Goal: Task Accomplishment & Management: Manage account settings

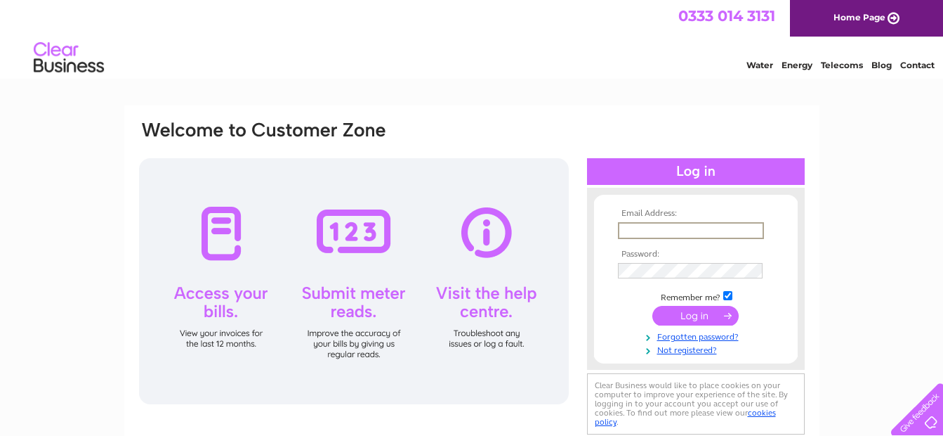
click at [639, 234] on input "text" at bounding box center [691, 230] width 146 height 17
type input "johnlathangie@btconnect.com"
click at [705, 313] on input "submit" at bounding box center [696, 314] width 86 height 20
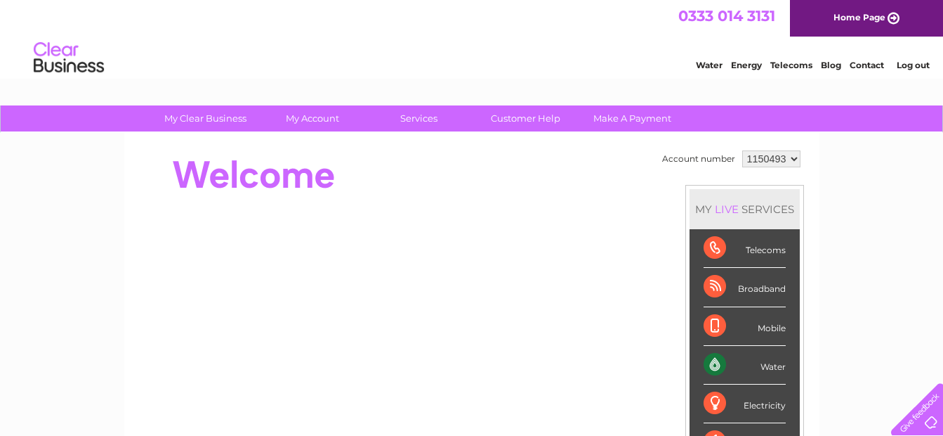
click at [506, 52] on div "Water Energy Telecoms Blog Contact Log out" at bounding box center [471, 60] width 943 height 46
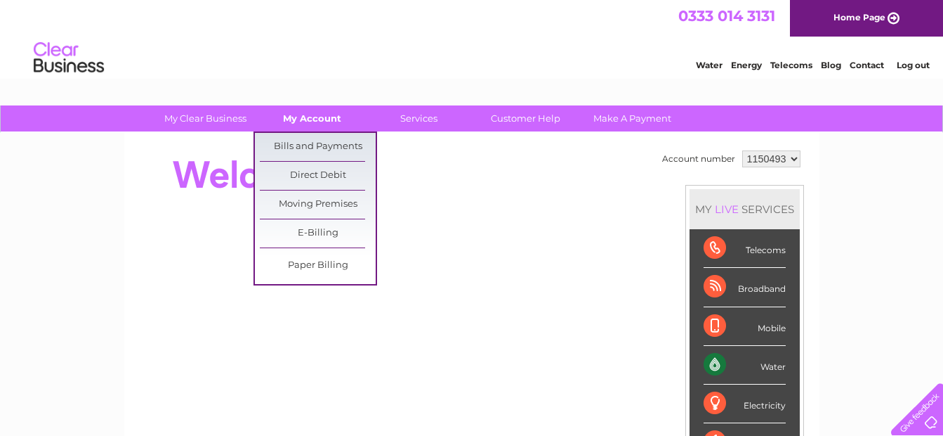
click at [316, 116] on link "My Account" at bounding box center [312, 118] width 116 height 26
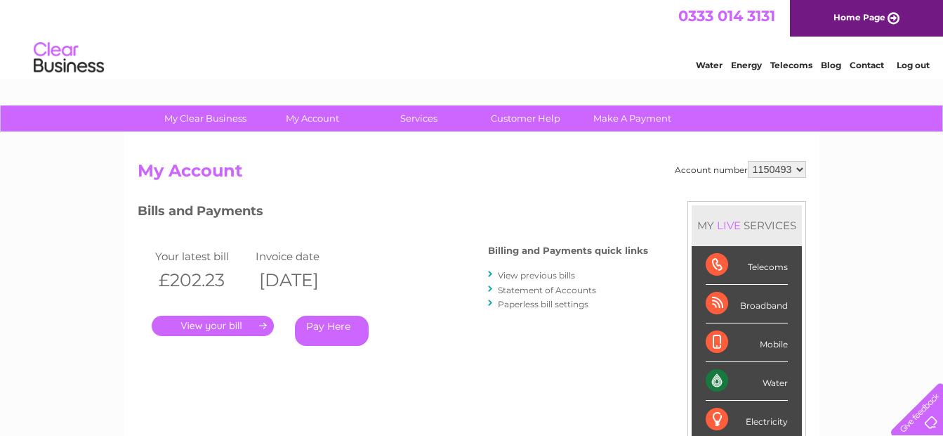
click at [225, 331] on link "." at bounding box center [213, 325] width 122 height 20
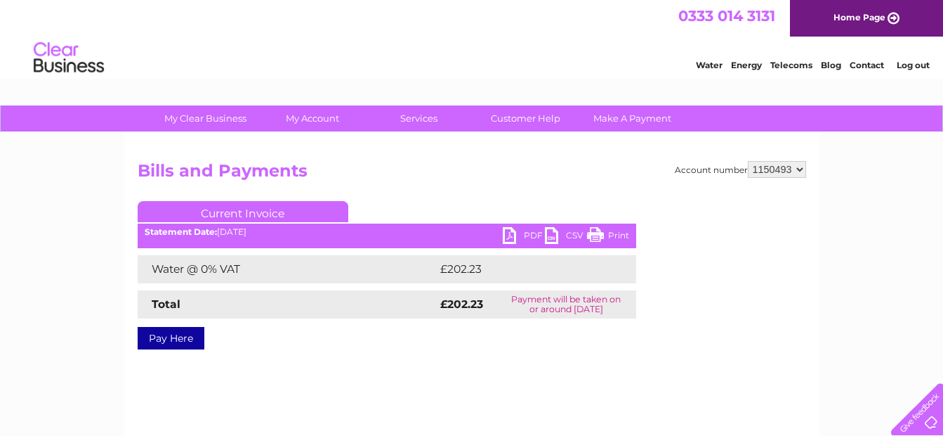
click at [612, 231] on link "Print" at bounding box center [608, 237] width 42 height 20
